Goal: Task Accomplishment & Management: Manage account settings

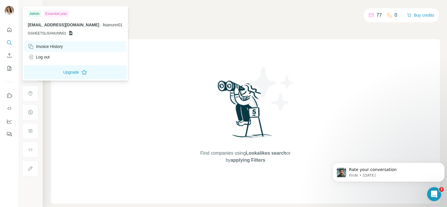
click at [46, 45] on div "Invoice History" at bounding box center [45, 47] width 35 height 6
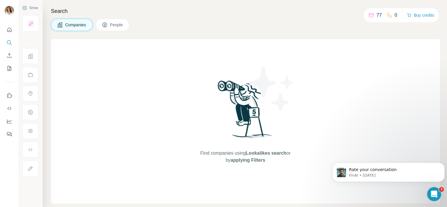
click at [3, 22] on div at bounding box center [9, 80] width 19 height 118
click at [369, 14] on icon at bounding box center [371, 14] width 5 height 2
click at [435, 192] on icon "Open Intercom Messenger" at bounding box center [434, 195] width 10 height 10
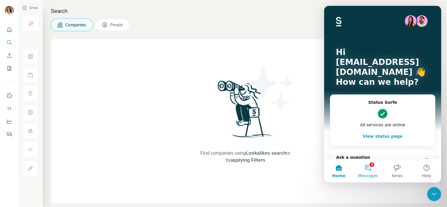
click at [371, 171] on button "3 Messages" at bounding box center [367, 170] width 29 height 23
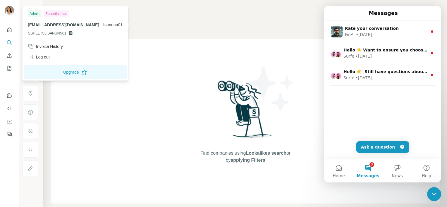
click at [35, 14] on div "Admin" at bounding box center [34, 13] width 13 height 7
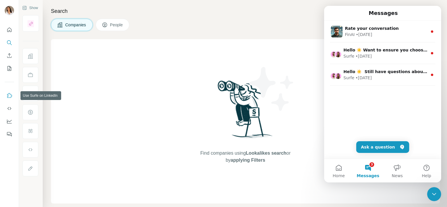
click at [11, 96] on icon "Use Surfe on LinkedIn" at bounding box center [9, 96] width 6 height 6
click at [9, 120] on icon "Dashboard" at bounding box center [9, 121] width 6 height 6
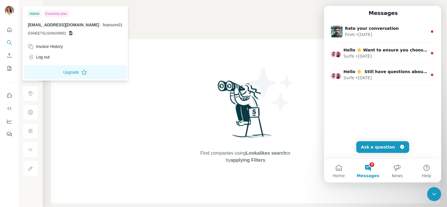
click at [8, 9] on img at bounding box center [9, 10] width 9 height 9
click at [35, 15] on div "Admin" at bounding box center [34, 13] width 13 height 7
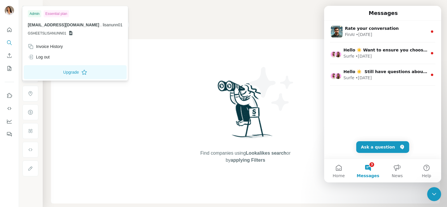
click at [35, 15] on div "Admin" at bounding box center [34, 13] width 13 height 7
click at [55, 73] on button "Upgrade" at bounding box center [75, 72] width 103 height 14
